Goal: Task Accomplishment & Management: Use online tool/utility

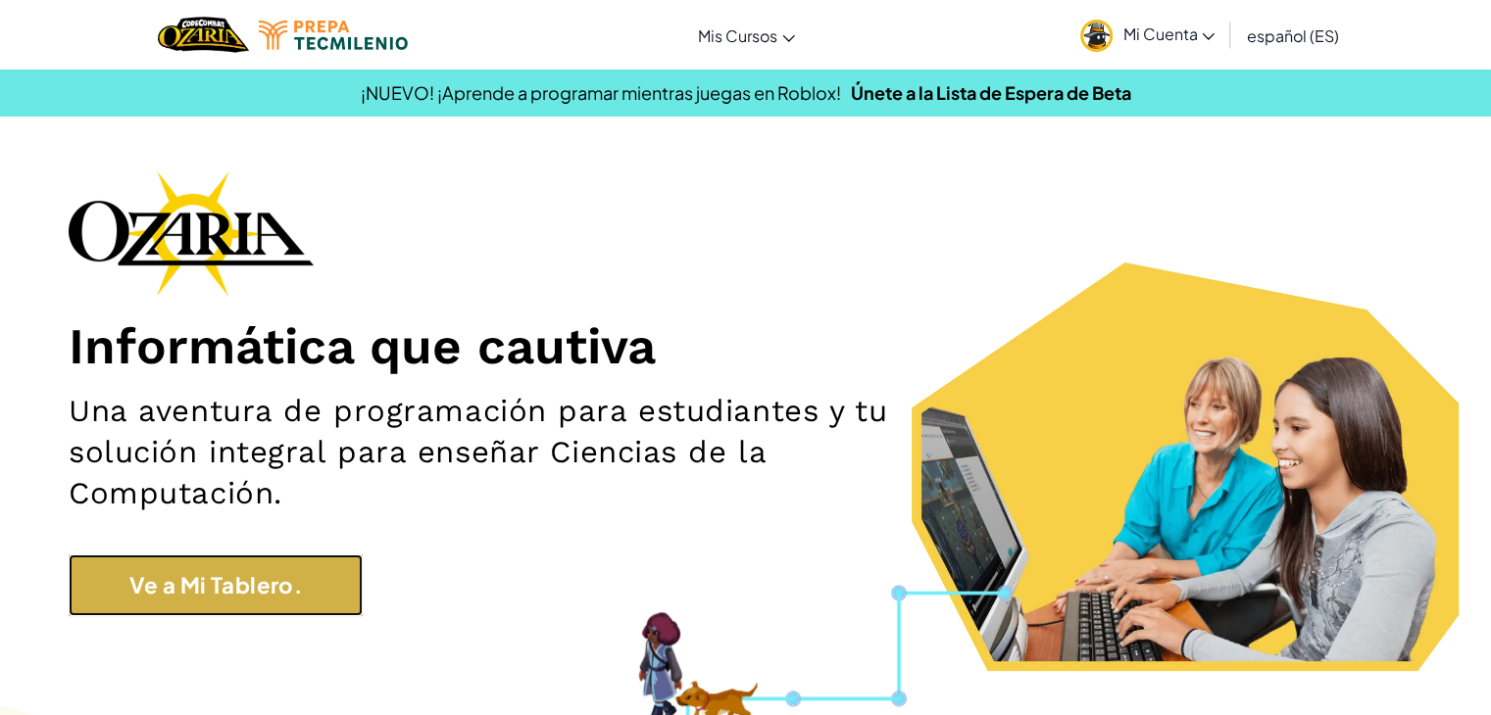
click at [278, 587] on link "Ve a Mi Tablero." at bounding box center [216, 586] width 294 height 62
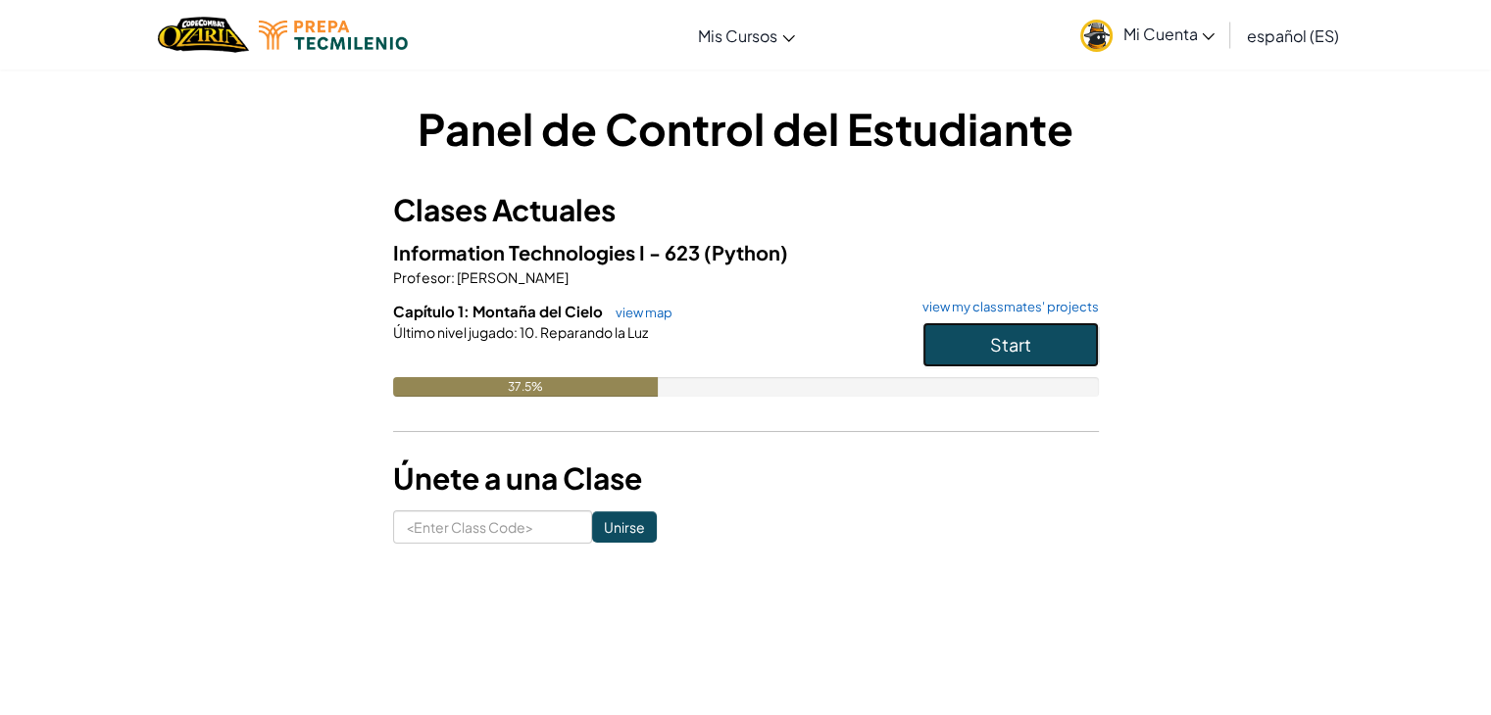
click at [971, 330] on button "Start" at bounding box center [1010, 344] width 176 height 45
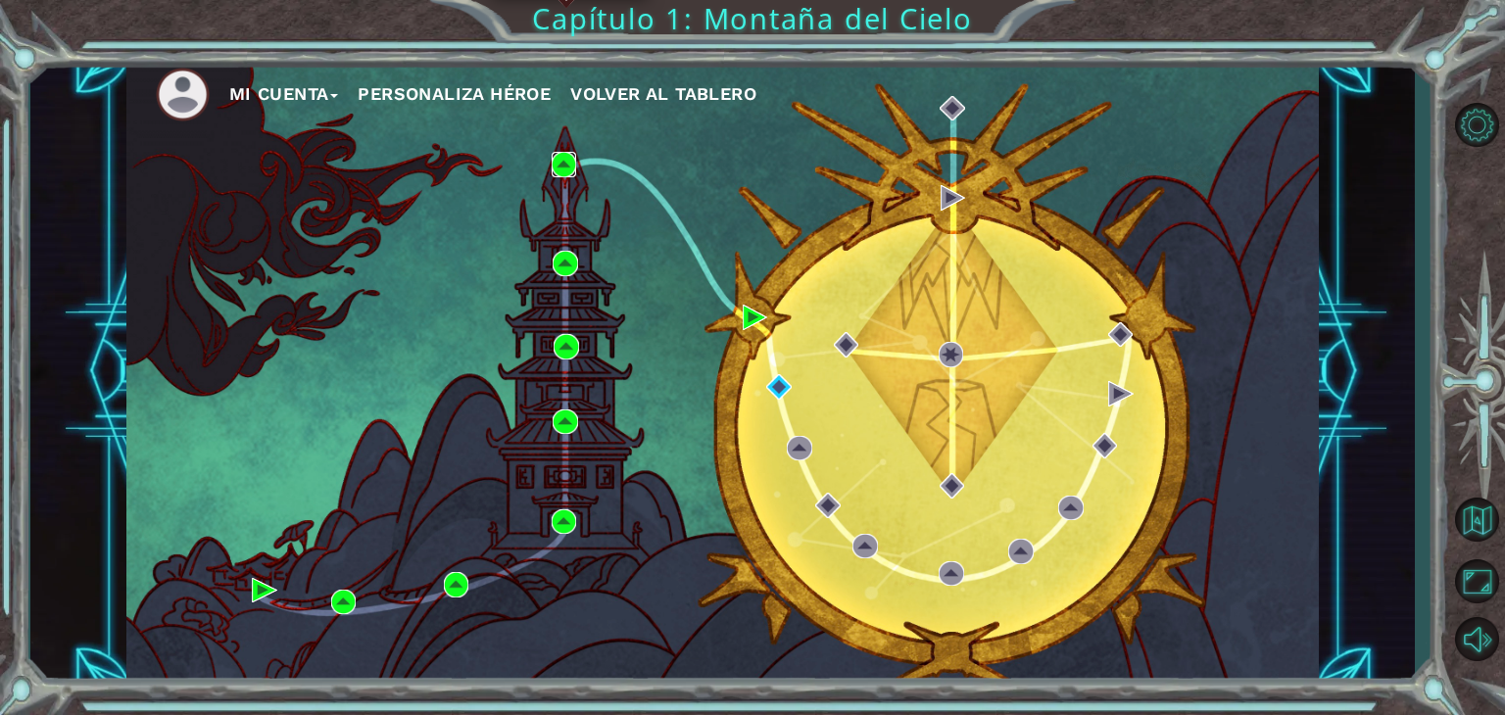
click at [561, 166] on img at bounding box center [564, 164] width 25 height 25
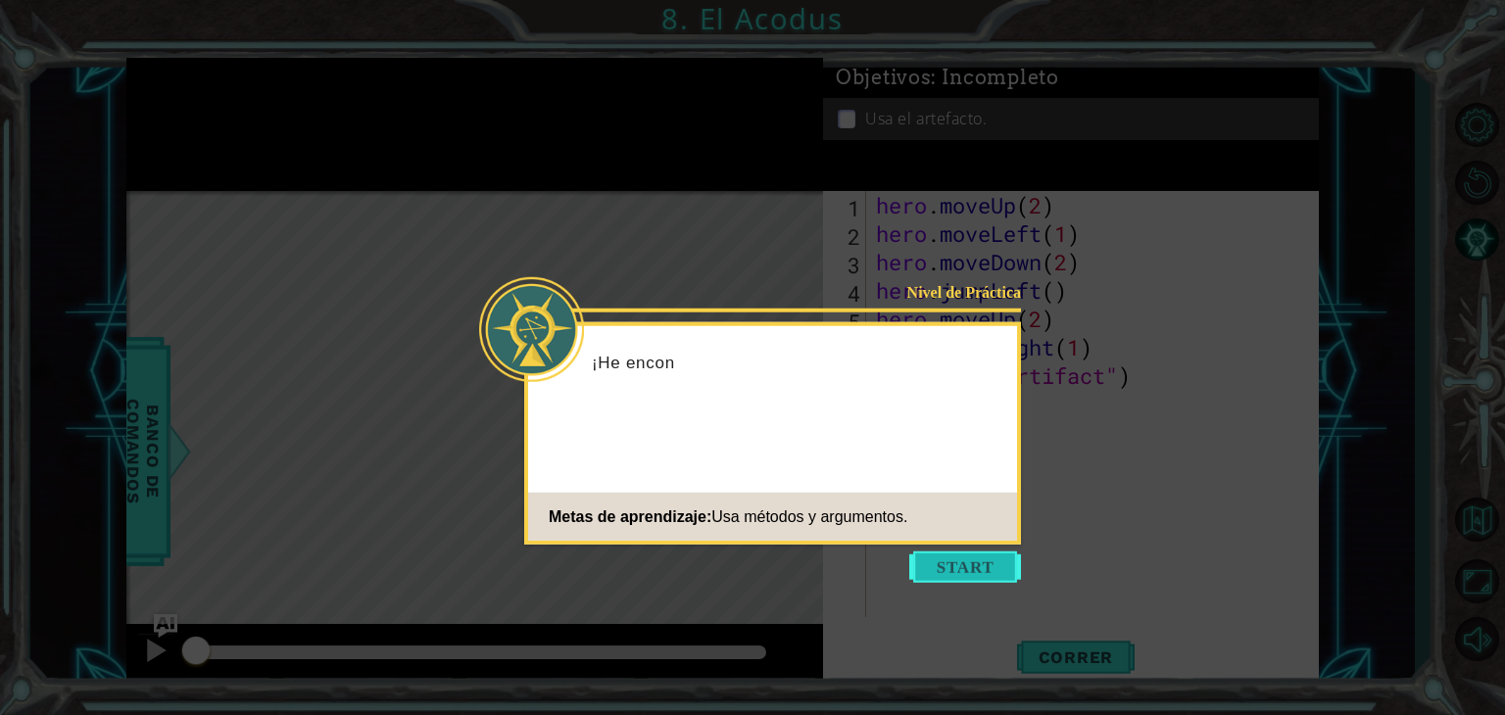
click at [962, 577] on button "Start" at bounding box center [965, 567] width 112 height 31
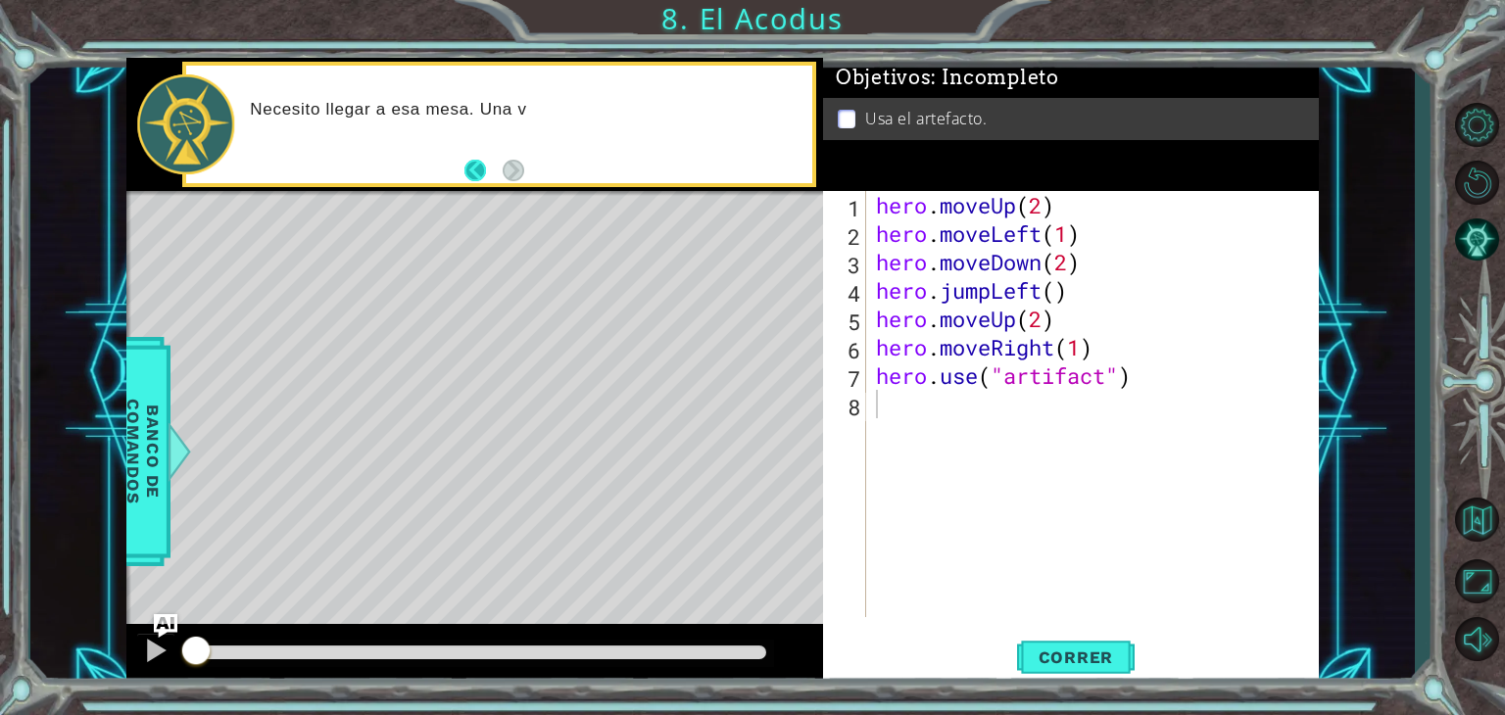
click at [482, 172] on button "Back" at bounding box center [484, 171] width 38 height 22
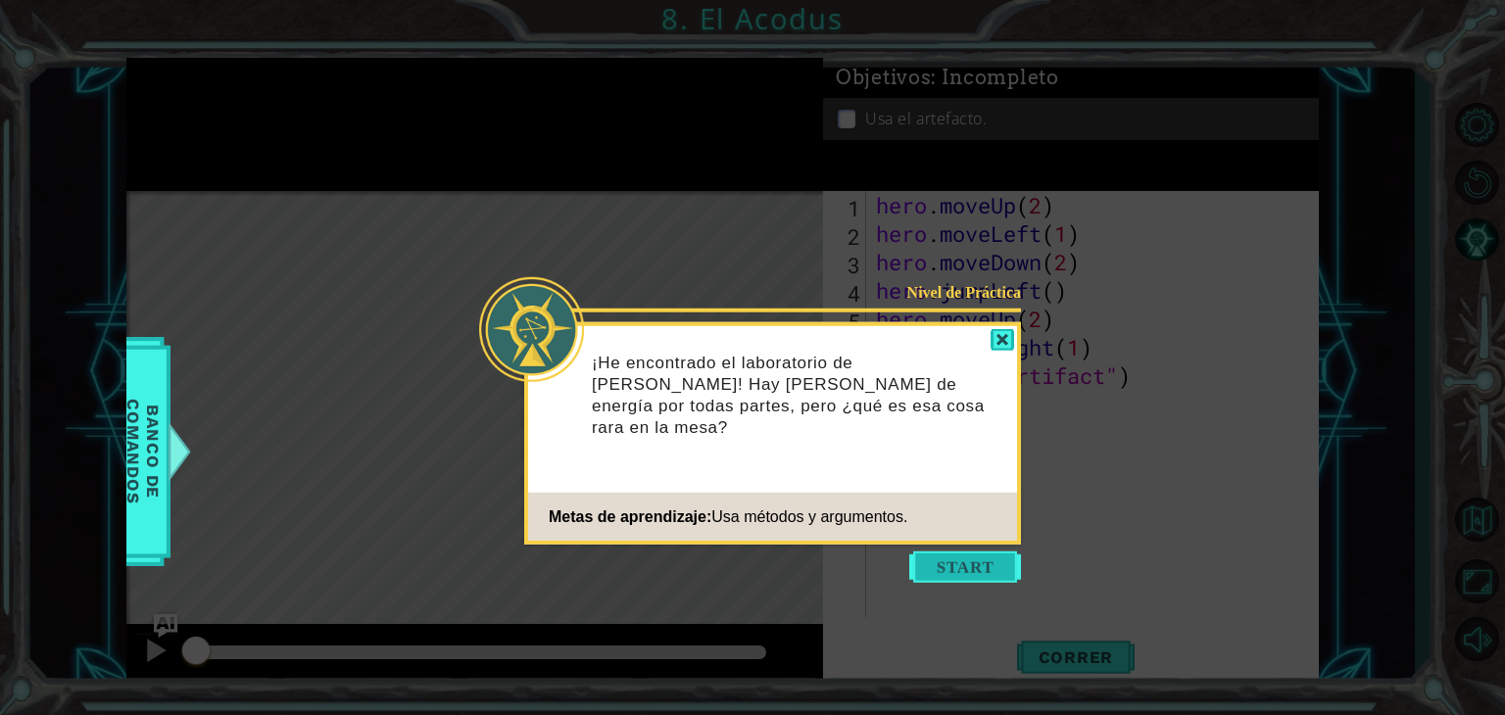
click at [995, 555] on button "Start" at bounding box center [965, 567] width 112 height 31
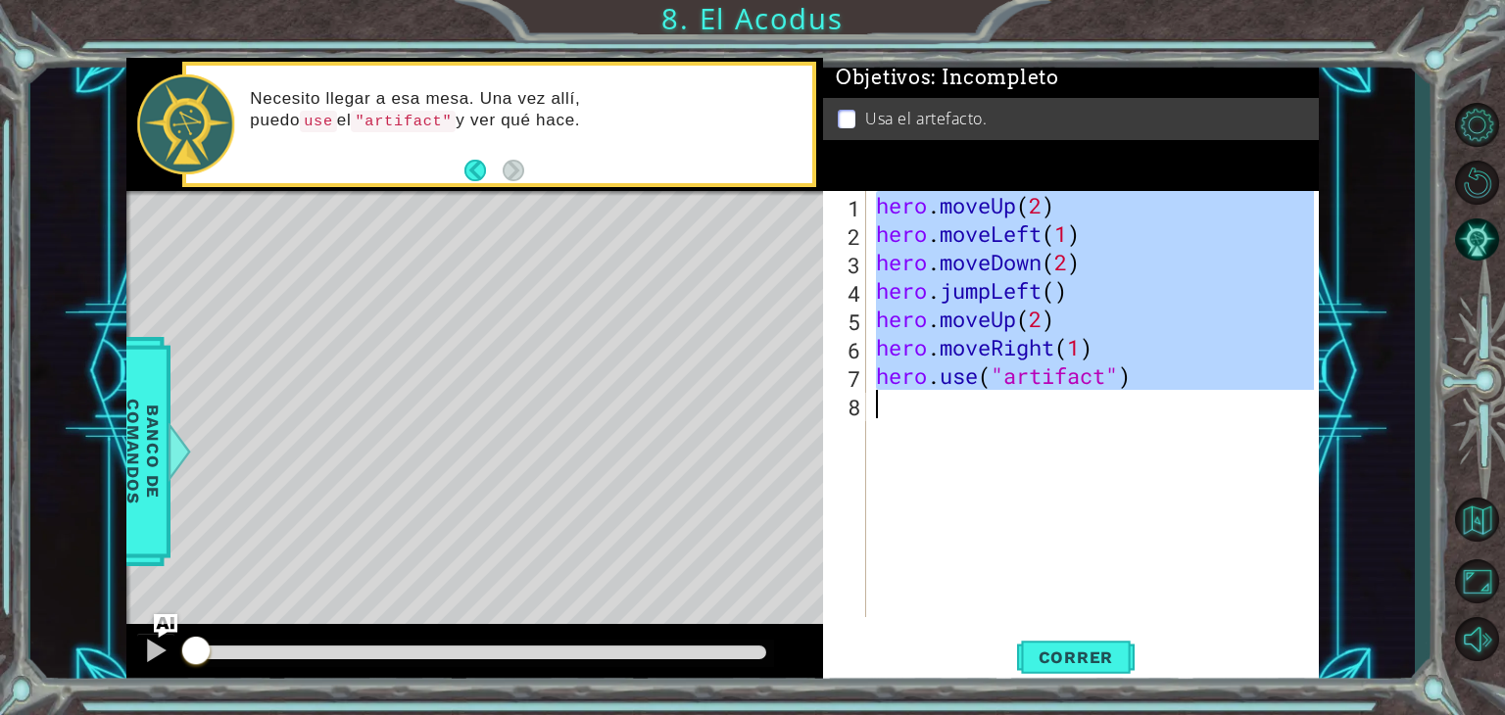
drag, startPoint x: 877, startPoint y: 202, endPoint x: 1262, endPoint y: 420, distance: 442.8
click at [1262, 420] on div "hero . moveUp ( 2 ) hero . moveLeft ( 1 ) hero . moveDown ( 2 ) hero . jumpLeft…" at bounding box center [1098, 432] width 452 height 483
type textarea "hero.use("artifact")"
